Goal: Task Accomplishment & Management: Use online tool/utility

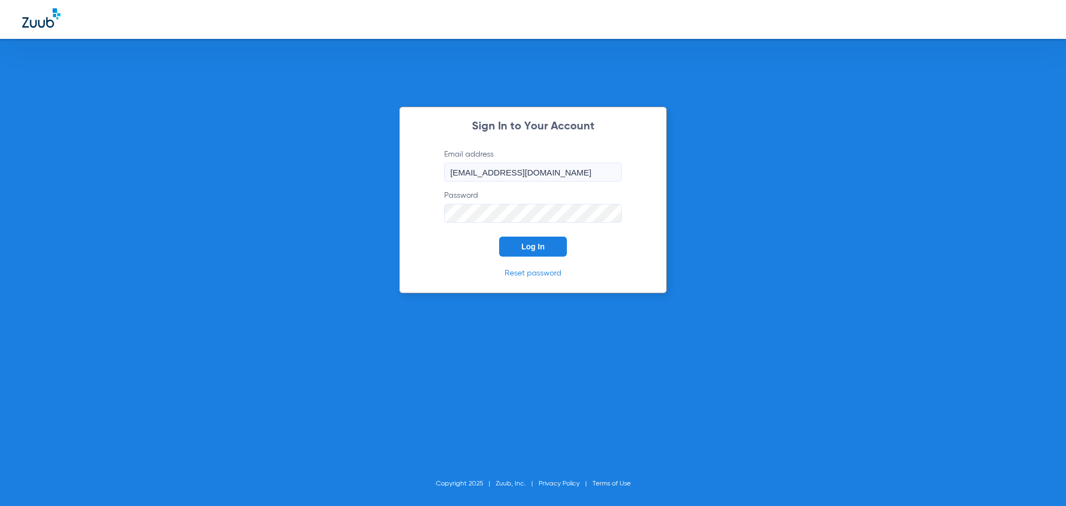
click at [536, 243] on span "Log In" at bounding box center [532, 246] width 23 height 9
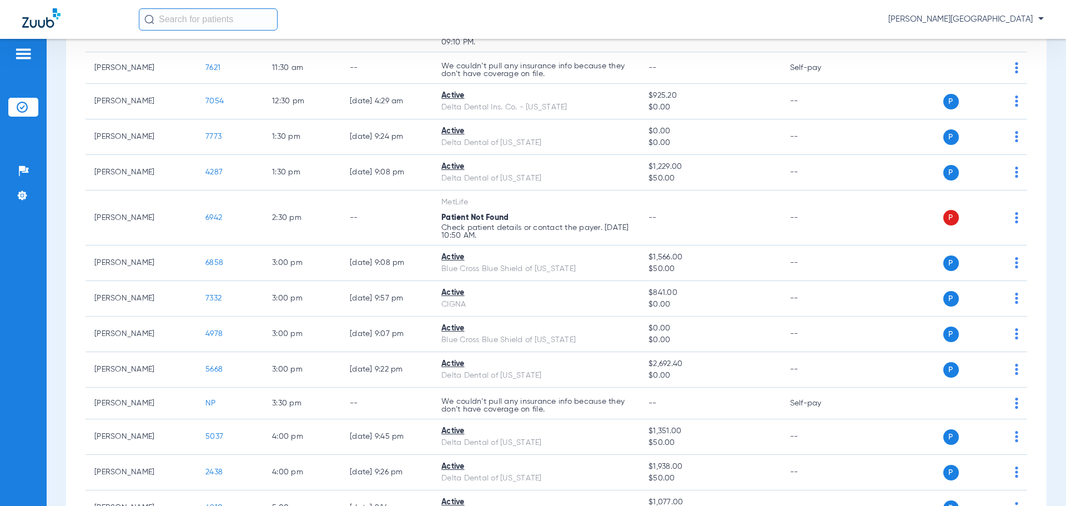
scroll to position [598, 0]
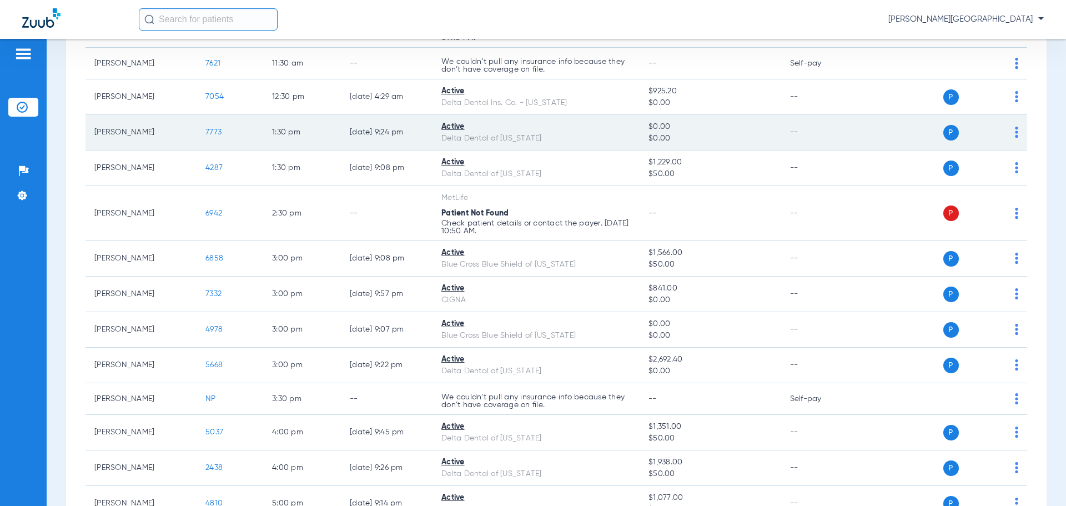
click at [210, 129] on span "7773" at bounding box center [213, 132] width 16 height 8
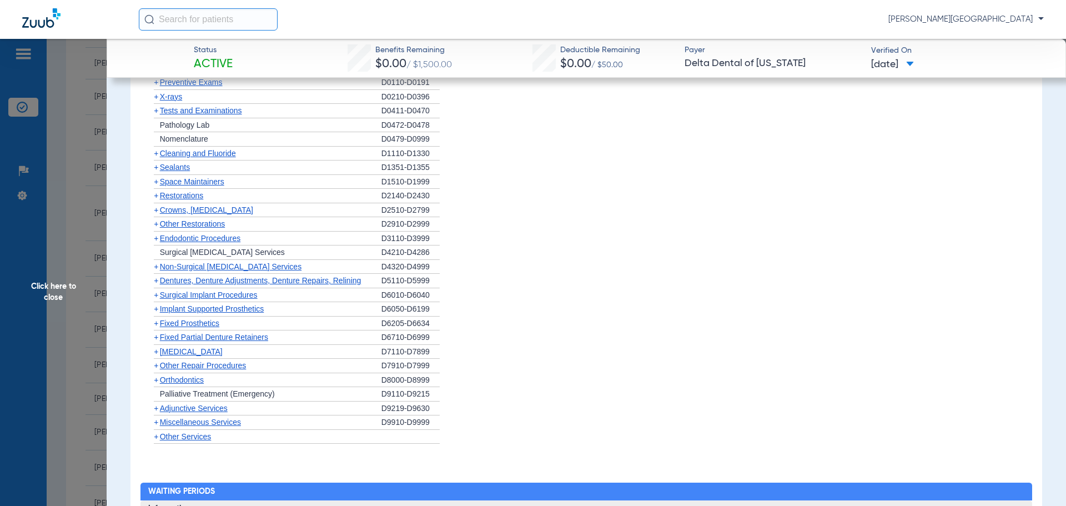
scroll to position [847, 0]
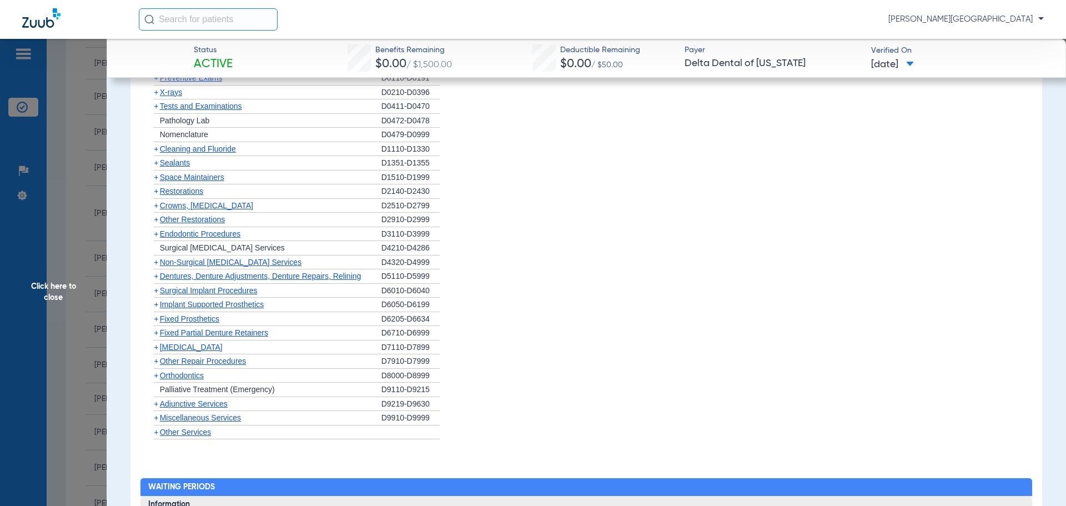
click at [157, 377] on span "+" at bounding box center [156, 375] width 4 height 9
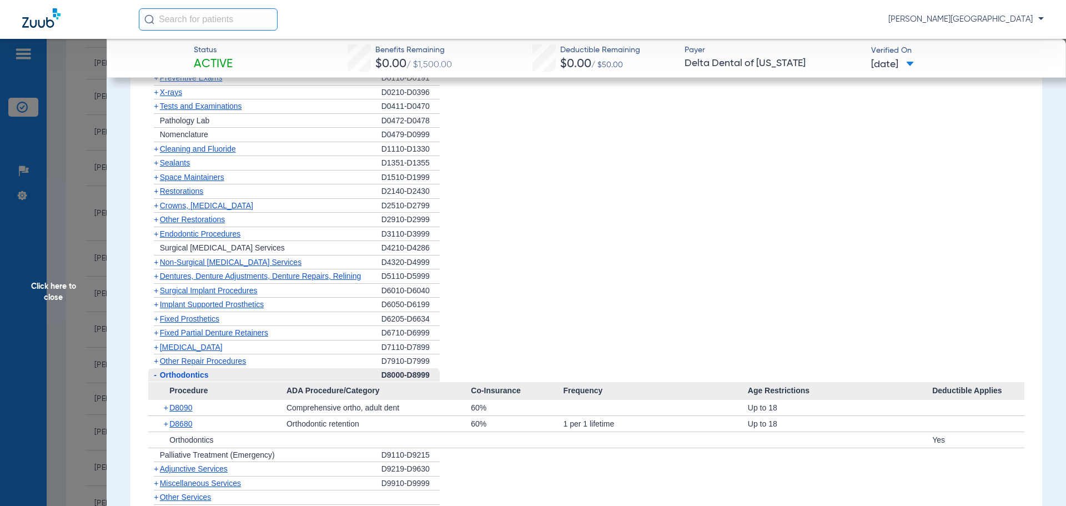
click at [182, 496] on span "Other Services" at bounding box center [186, 496] width 52 height 9
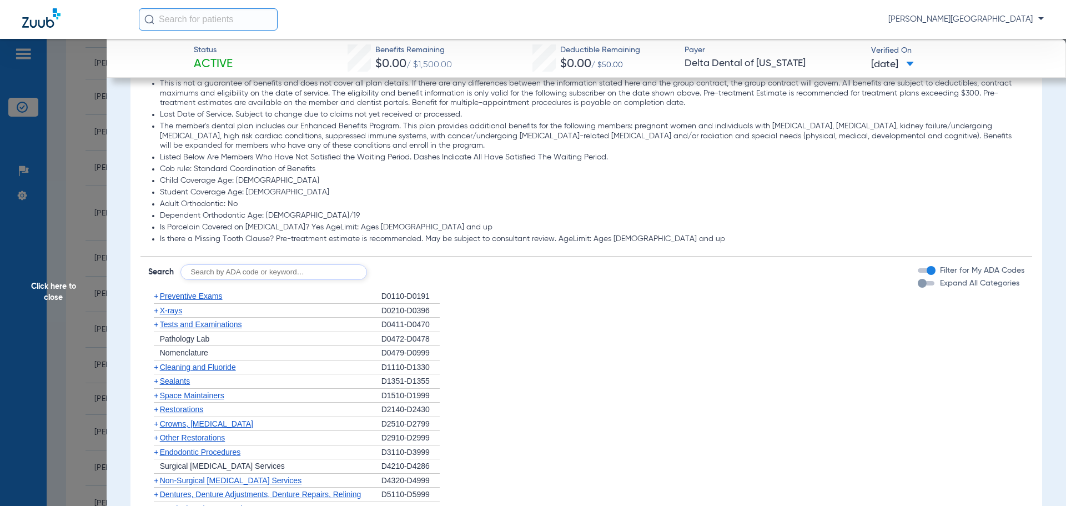
scroll to position [610, 0]
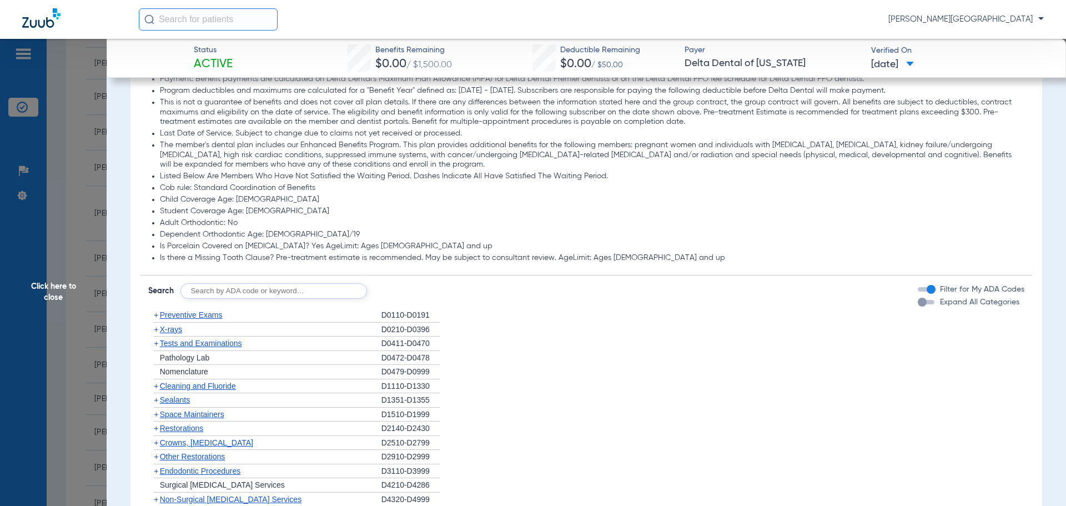
click at [341, 290] on input "text" at bounding box center [273, 291] width 187 height 16
type input "D9944"
click at [414, 290] on button "Search" at bounding box center [408, 291] width 44 height 16
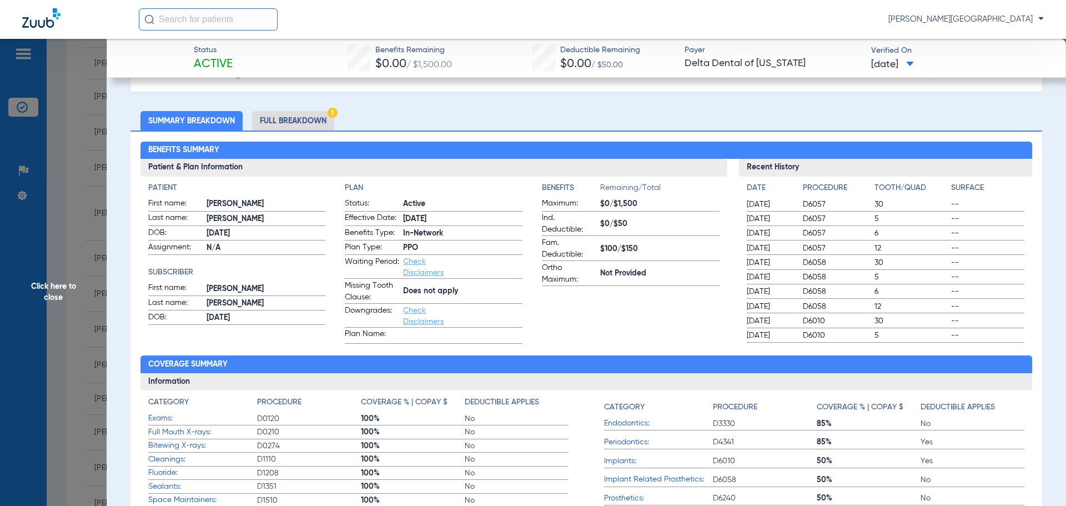
scroll to position [38, 0]
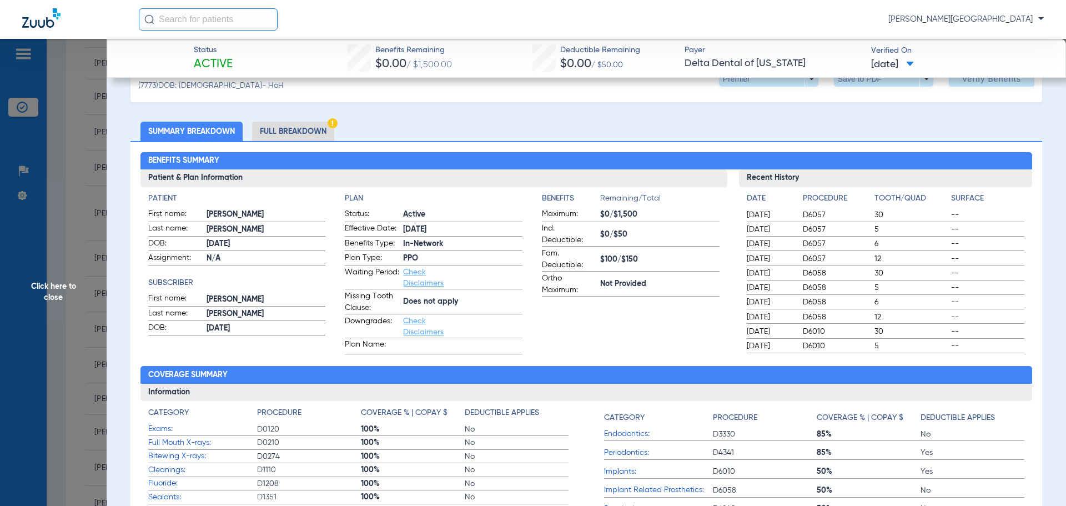
click at [44, 177] on span "Click here to close" at bounding box center [53, 292] width 107 height 506
